Goal: Navigation & Orientation: Find specific page/section

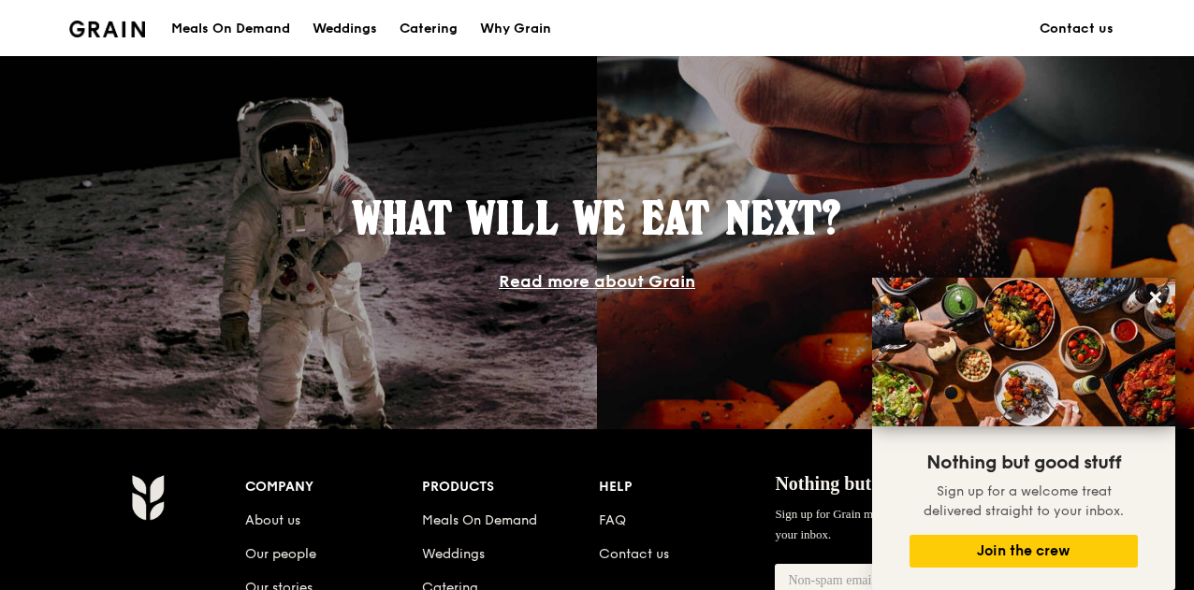
scroll to position [1513, 0]
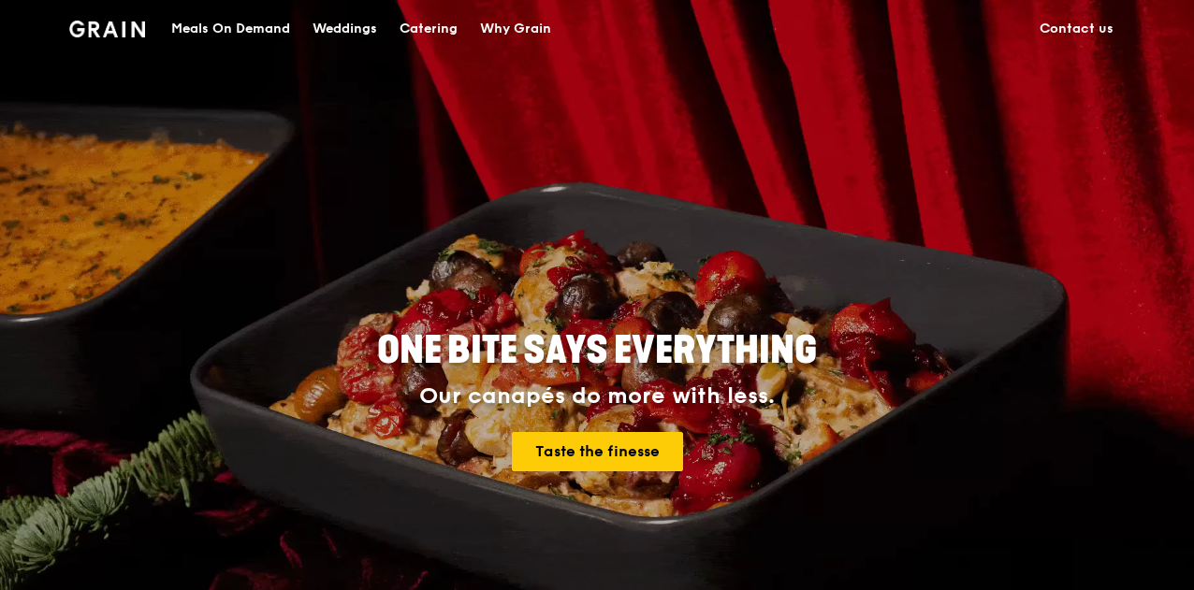
click at [322, 27] on div "Weddings" at bounding box center [344, 29] width 65 height 56
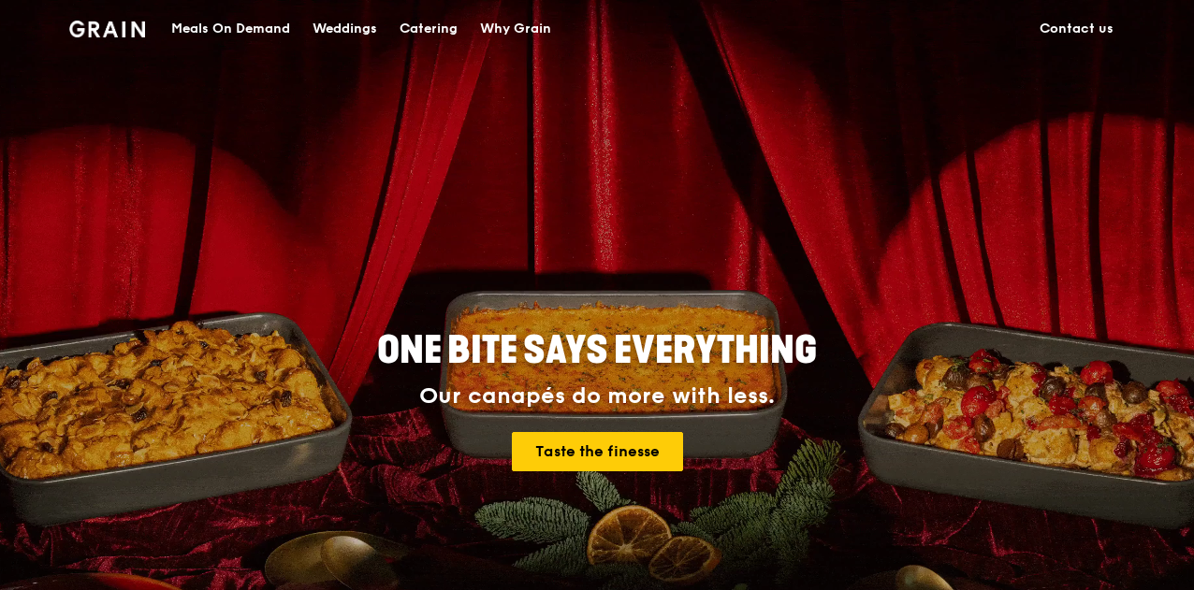
click at [430, 36] on div "Catering" at bounding box center [428, 29] width 58 height 56
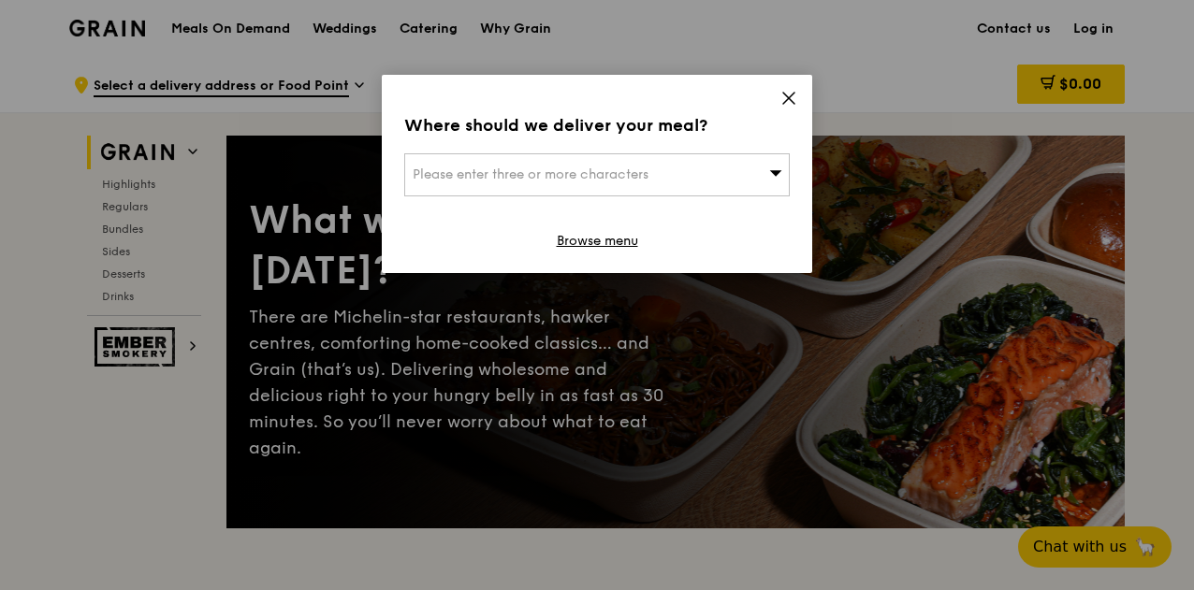
click at [782, 101] on icon at bounding box center [788, 98] width 17 height 17
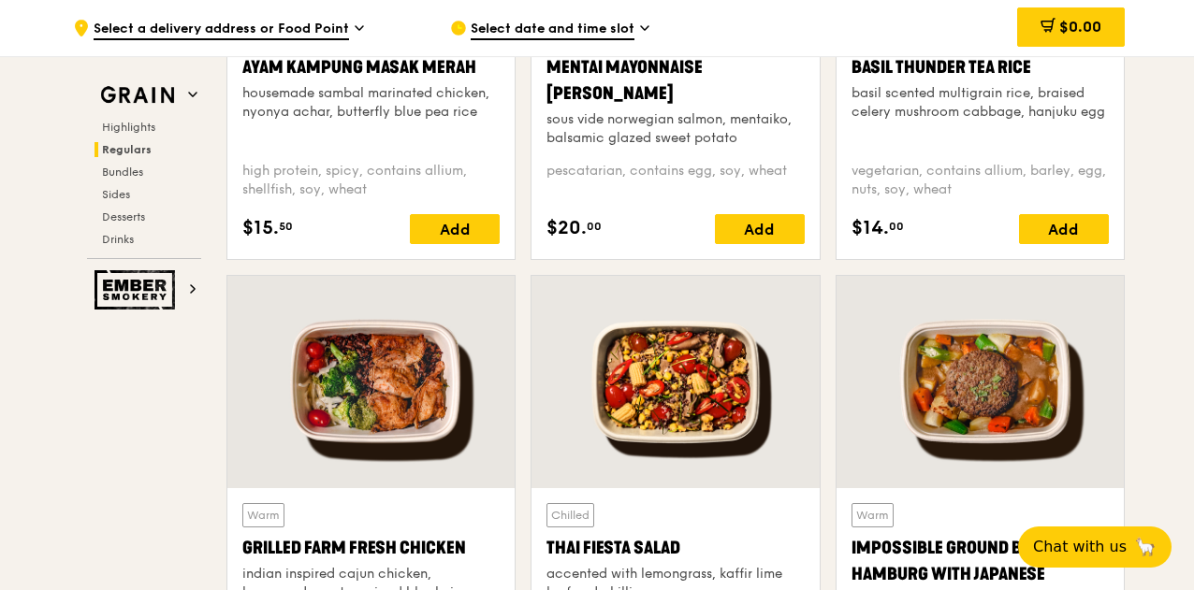
scroll to position [1936, 0]
